Goal: Information Seeking & Learning: Learn about a topic

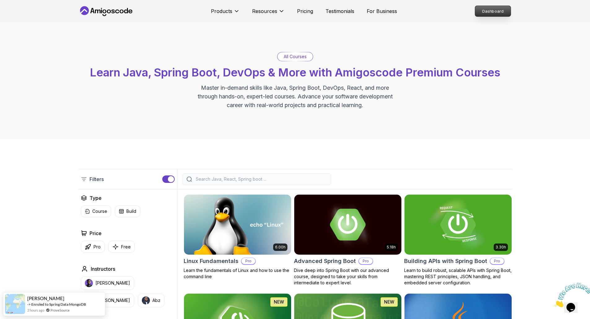
click at [479, 8] on p "Dashboard" at bounding box center [493, 11] width 36 height 11
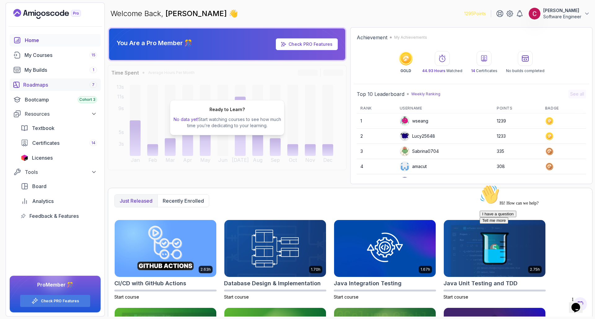
click at [51, 86] on div "Roadmaps 7" at bounding box center [60, 84] width 74 height 7
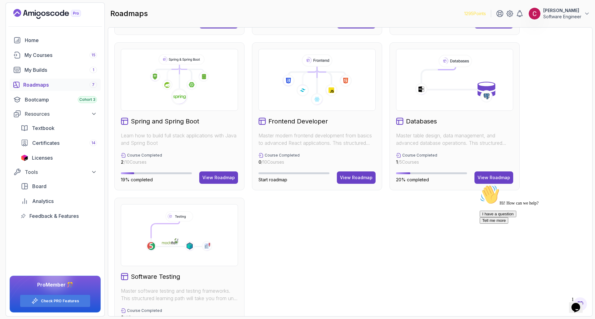
scroll to position [147, 0]
click at [207, 178] on div "View Roadmap" at bounding box center [218, 177] width 33 height 6
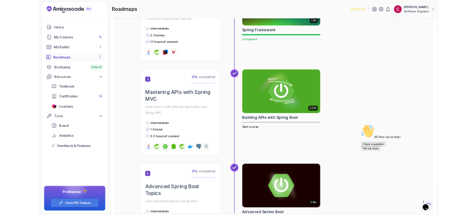
scroll to position [331, 0]
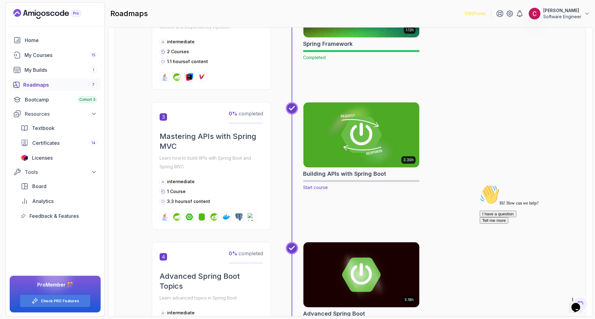
click at [339, 133] on img at bounding box center [361, 135] width 122 height 68
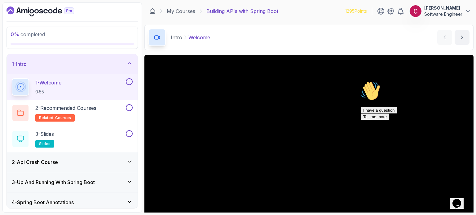
click at [268, 41] on div "Intro Welcome Welcome by [PERSON_NAME]" at bounding box center [308, 37] width 329 height 25
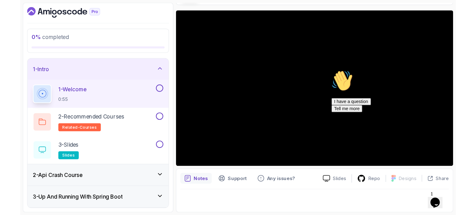
scroll to position [45, 0]
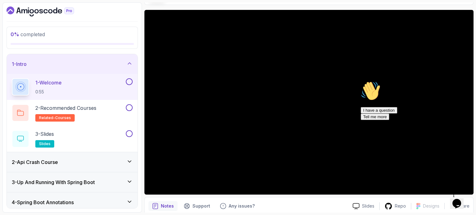
drag, startPoint x: 463, startPoint y: 124, endPoint x: 820, endPoint y: 202, distance: 365.9
click at [360, 81] on icon "Chat attention grabber" at bounding box center [360, 81] width 0 height 0
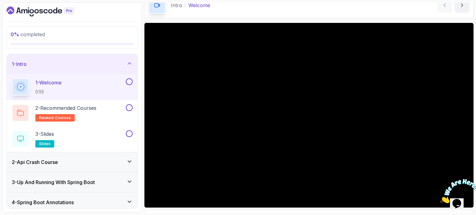
scroll to position [31, 0]
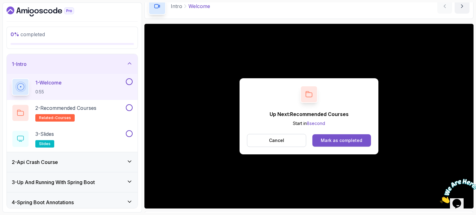
click at [361, 144] on button "Mark as completed" at bounding box center [341, 140] width 59 height 12
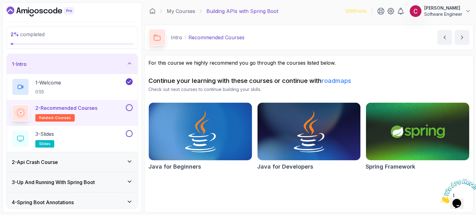
click at [129, 107] on button at bounding box center [129, 107] width 7 height 7
click at [106, 133] on div "3 - Slides slides" at bounding box center [68, 138] width 113 height 17
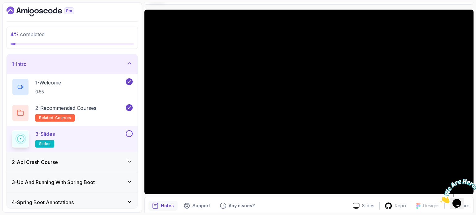
scroll to position [46, 0]
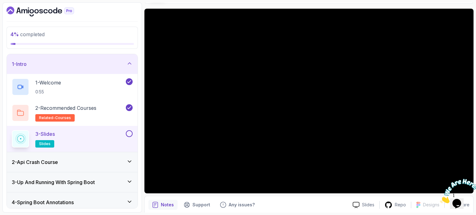
click at [129, 133] on button at bounding box center [129, 133] width 7 height 7
click at [95, 152] on div "2 - Api Crash Course" at bounding box center [72, 162] width 131 height 20
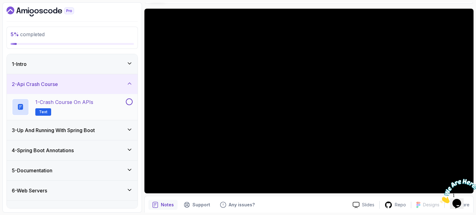
click at [105, 103] on div "1 - Crash Course on APIs Text" at bounding box center [68, 106] width 113 height 17
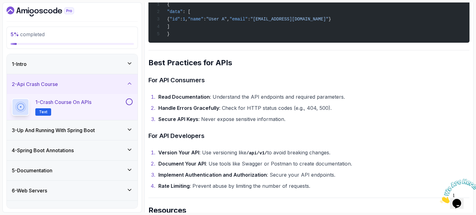
scroll to position [1215, 0]
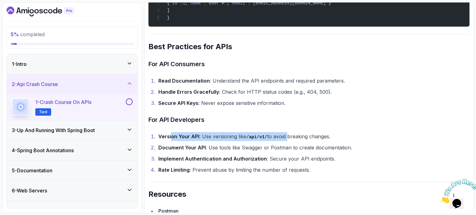
drag, startPoint x: 171, startPoint y: 135, endPoint x: 286, endPoint y: 136, distance: 114.6
click at [286, 136] on li "Version Your API : Use versioning like /api/v1/ to avoid breaking changes." at bounding box center [312, 136] width 313 height 9
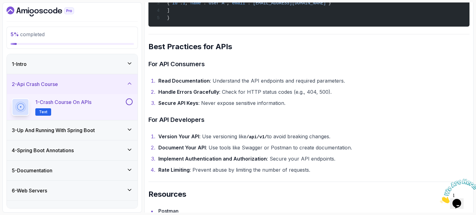
click at [179, 143] on li "Document Your API : Use tools like Swagger or Postman to create documentation." at bounding box center [312, 147] width 313 height 9
drag, startPoint x: 170, startPoint y: 146, endPoint x: 261, endPoint y: 147, distance: 91.1
click at [261, 147] on li "Document Your API : Use tools like Swagger or Postman to create documentation." at bounding box center [312, 147] width 313 height 9
click at [279, 147] on li "Document Your API : Use tools like Swagger or Postman to create documentation." at bounding box center [312, 147] width 313 height 9
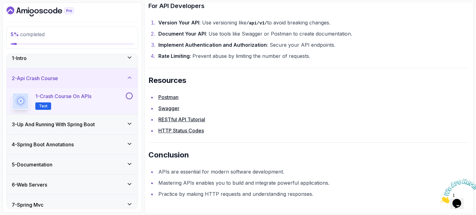
scroll to position [7, 0]
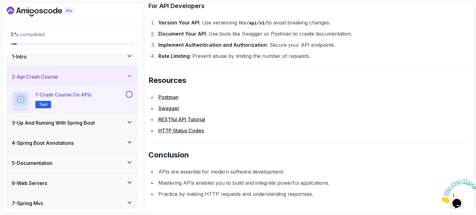
click at [131, 96] on button at bounding box center [129, 94] width 7 height 7
click at [105, 120] on div "3 - Up And Running With Spring Boot" at bounding box center [72, 122] width 121 height 7
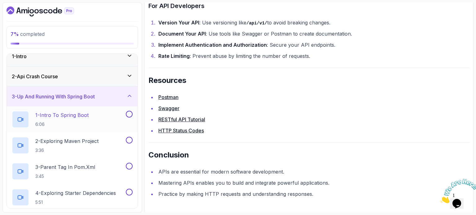
click at [105, 118] on div "1 - Intro To Spring Boot 6:06" at bounding box center [68, 119] width 113 height 17
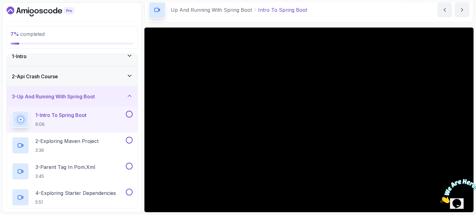
scroll to position [31, 0]
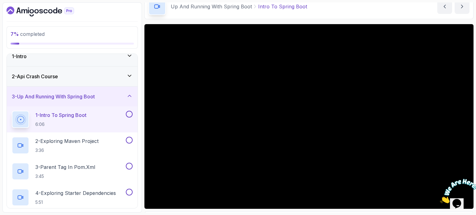
click at [440, 199] on icon "Close" at bounding box center [440, 201] width 0 height 5
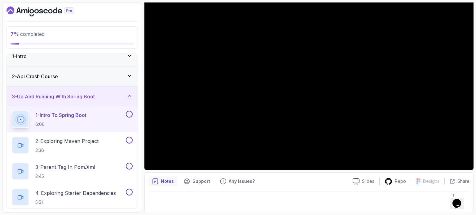
scroll to position [55, 0]
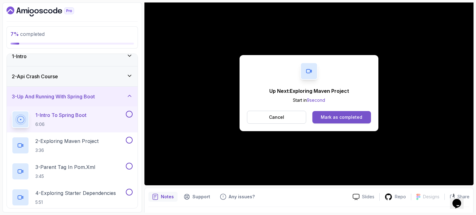
click at [334, 118] on div "Mark as completed" at bounding box center [341, 117] width 41 height 6
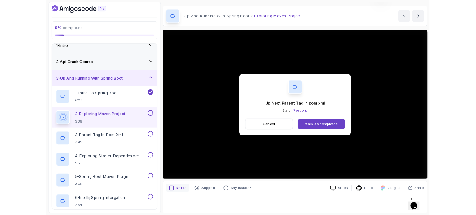
scroll to position [70, 0]
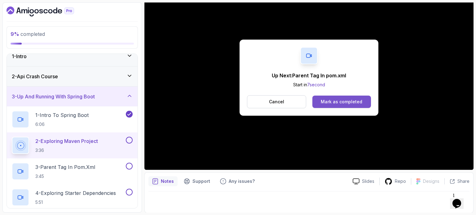
click at [333, 99] on div "Mark as completed" at bounding box center [341, 102] width 41 height 6
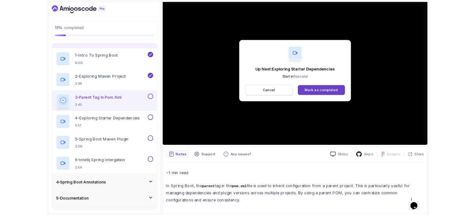
scroll to position [101, 0]
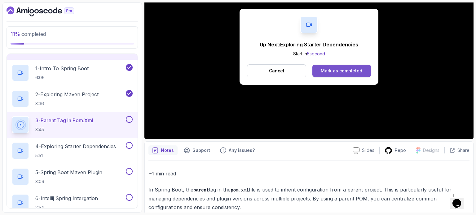
click at [339, 71] on div "Mark as completed" at bounding box center [341, 71] width 41 height 6
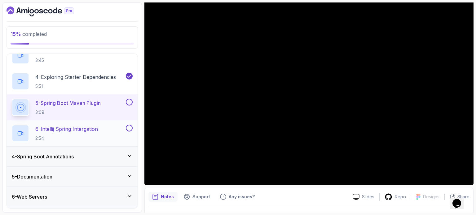
scroll to position [124, 0]
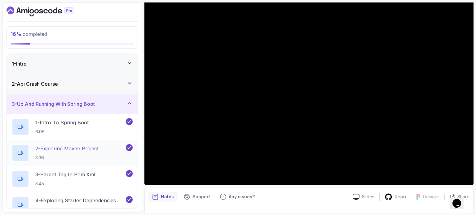
scroll to position [62, 0]
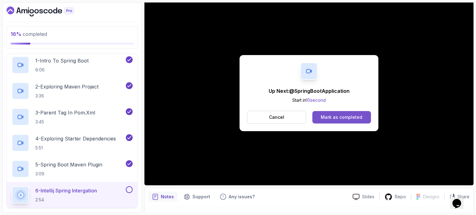
click at [353, 117] on div "Mark as completed" at bounding box center [341, 117] width 41 height 6
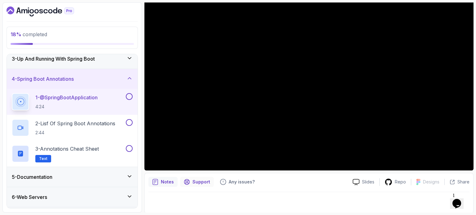
scroll to position [70, 0]
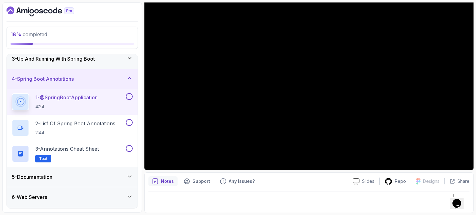
click at [167, 183] on p "Notes" at bounding box center [167, 181] width 13 height 6
click at [163, 181] on p "Notes" at bounding box center [167, 181] width 13 height 6
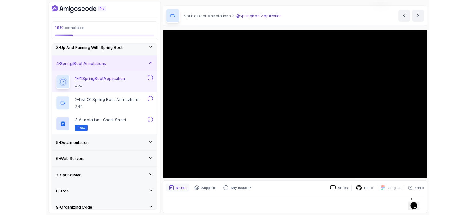
scroll to position [18, 0]
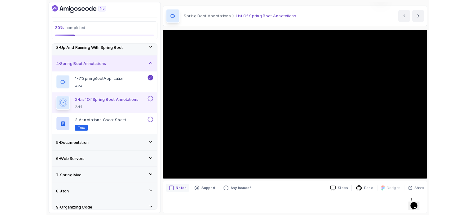
scroll to position [49, 0]
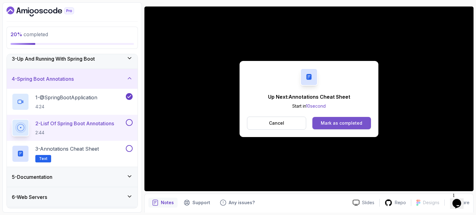
click at [342, 124] on div "Mark as completed" at bounding box center [341, 123] width 41 height 6
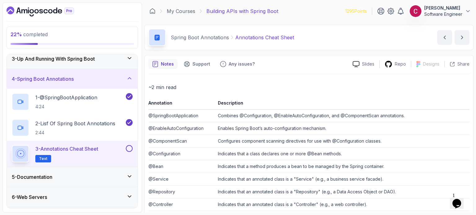
drag, startPoint x: 312, startPoint y: 109, endPoint x: 219, endPoint y: 97, distance: 94.0
click at [311, 109] on th "Description" at bounding box center [342, 104] width 254 height 11
click at [149, 103] on th "Annotation" at bounding box center [181, 104] width 67 height 11
drag, startPoint x: 148, startPoint y: 102, endPoint x: 157, endPoint y: 106, distance: 9.7
click at [158, 106] on th "Annotation" at bounding box center [181, 104] width 67 height 11
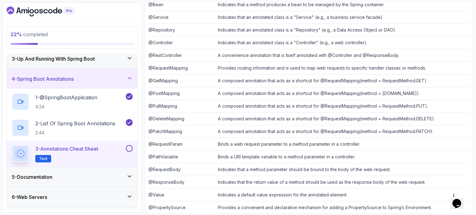
scroll to position [199, 0]
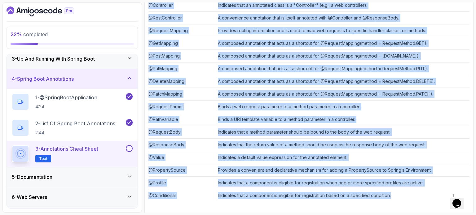
click at [393, 196] on td "Indicates that a component is eligible for registration based on a specified co…" at bounding box center [342, 196] width 254 height 13
copy table "Loremipsum Dolorsitame @ConsecTetuRadipiscing Elitsedd @Eiusmodtempor, @IncidiD…"
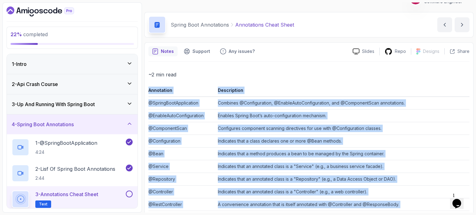
scroll to position [0, 0]
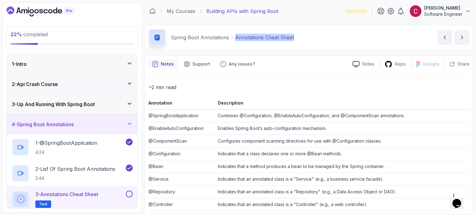
drag, startPoint x: 290, startPoint y: 39, endPoint x: 234, endPoint y: 40, distance: 56.1
click at [234, 40] on div "Spring Boot Annotations Annotations Cheat Sheet Annotations Cheat Sheet by [PER…" at bounding box center [308, 37] width 329 height 25
copy p "Annotations Cheat Sheet"
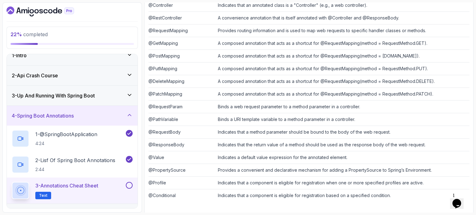
scroll to position [23, 0]
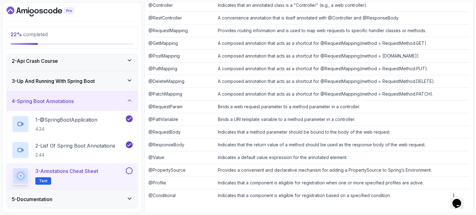
click at [129, 170] on button at bounding box center [129, 171] width 7 height 7
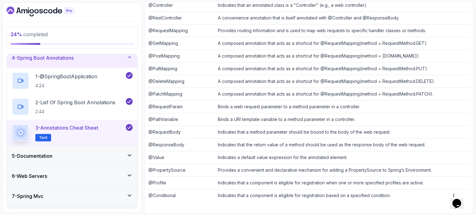
scroll to position [69, 0]
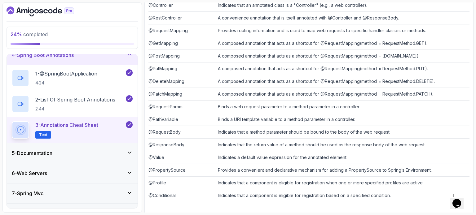
click at [131, 154] on icon at bounding box center [129, 153] width 6 height 6
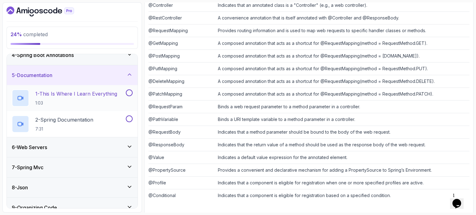
click at [111, 97] on h2 "1 - This Is Where I Learn Everything 1:03" at bounding box center [76, 98] width 82 height 16
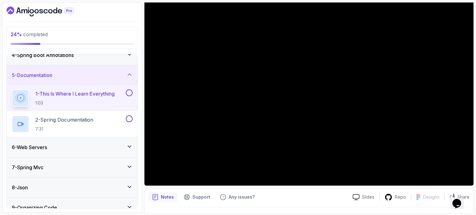
scroll to position [70, 0]
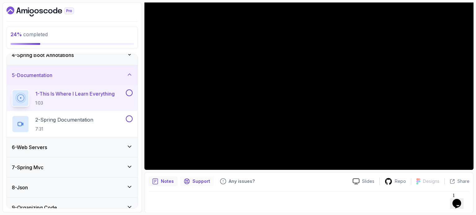
click at [203, 184] on p "Support" at bounding box center [201, 181] width 18 height 6
click at [164, 182] on p "Notes" at bounding box center [167, 181] width 13 height 6
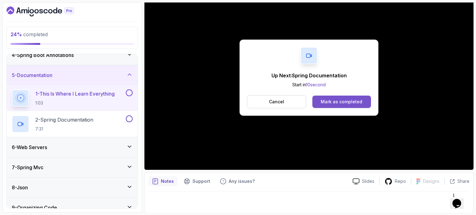
click at [343, 105] on button "Mark as completed" at bounding box center [341, 102] width 59 height 12
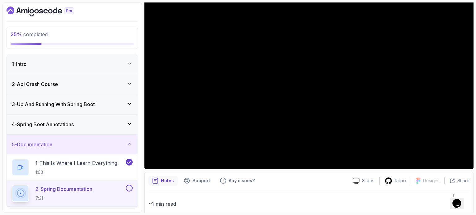
scroll to position [69, 0]
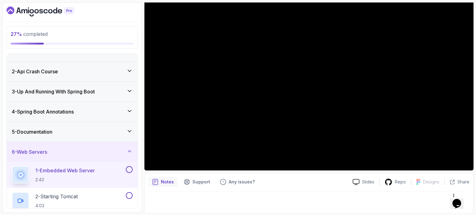
scroll to position [31, 0]
